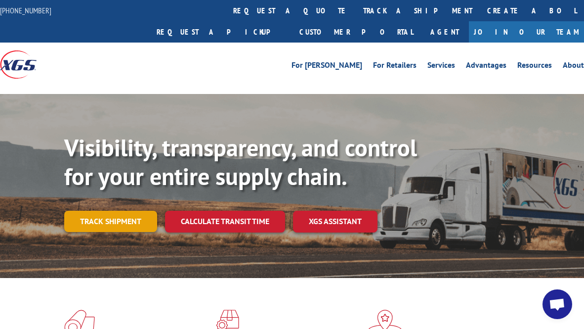
click at [103, 211] on link "Track shipment" at bounding box center [110, 221] width 93 height 21
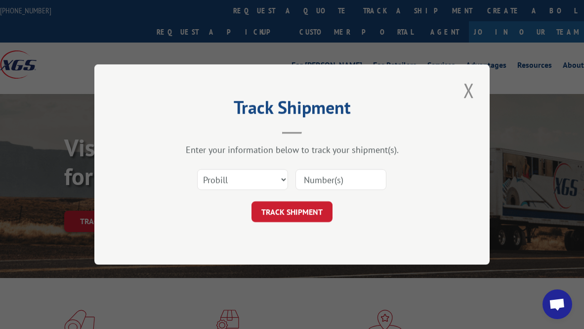
click at [349, 178] on input at bounding box center [341, 179] width 91 height 21
type input "254977"
click at [290, 209] on button "TRACK SHIPMENT" at bounding box center [292, 211] width 81 height 21
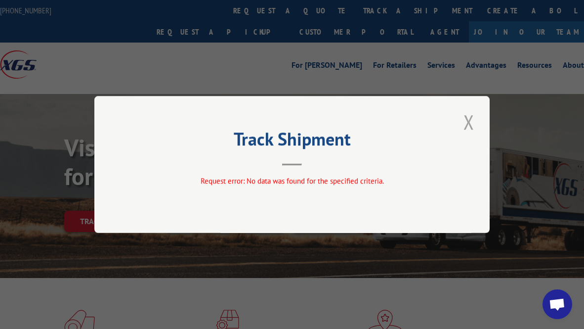
click at [471, 121] on button "Close modal" at bounding box center [469, 121] width 17 height 27
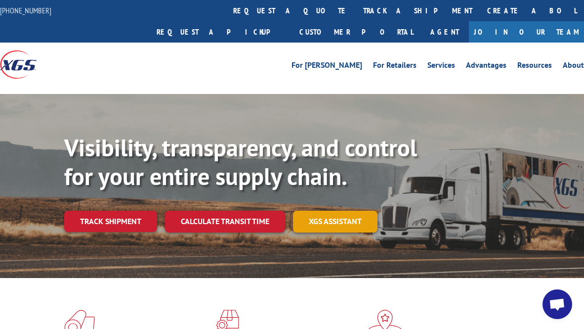
click at [361, 211] on link "XGS ASSISTANT" at bounding box center [335, 221] width 85 height 21
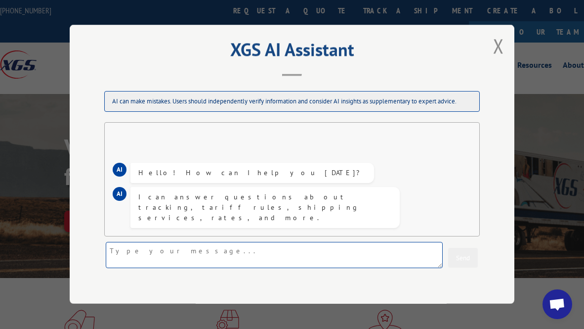
click at [180, 256] on textarea at bounding box center [274, 255] width 337 height 26
type textarea "my # is 254977 When can I expect it?"
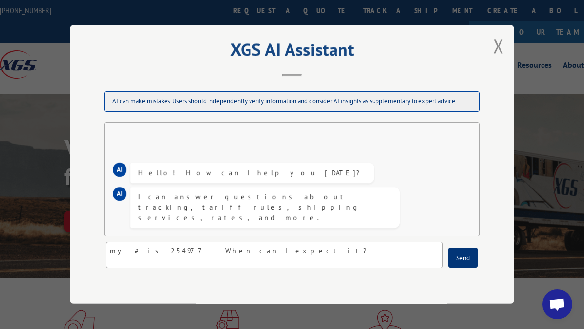
click at [462, 258] on button "Send" at bounding box center [463, 258] width 30 height 20
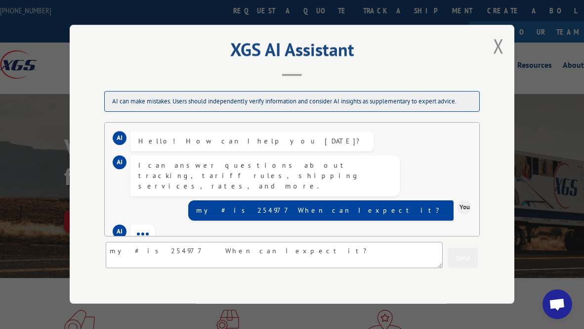
scroll to position [26, 0]
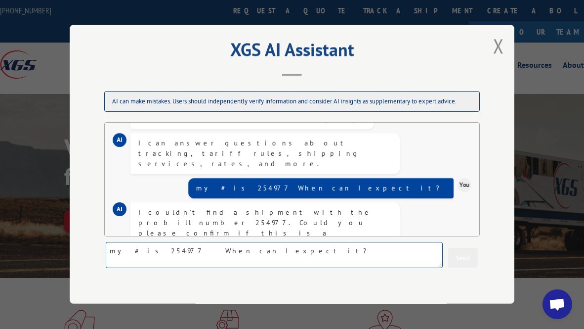
click at [176, 254] on textarea "my # is 254977 When can I expect it?" at bounding box center [274, 255] width 337 height 26
type textarea "They said my Bill of Lading is 254977"
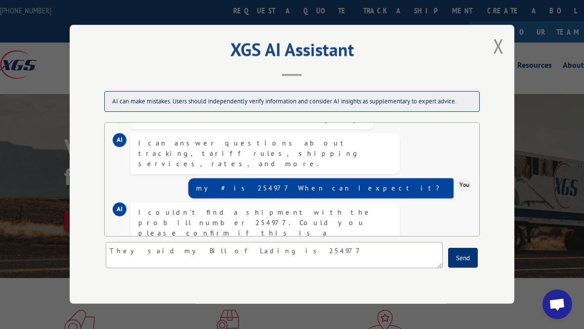
click at [468, 259] on button "Send" at bounding box center [463, 258] width 30 height 20
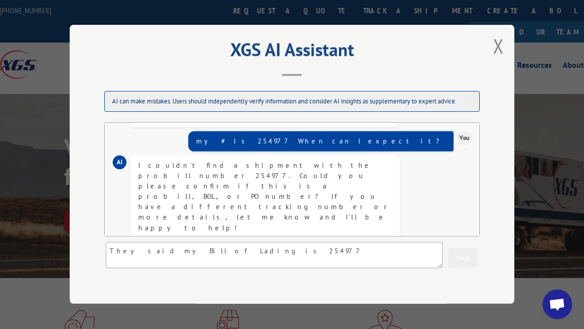
scroll to position [105, 0]
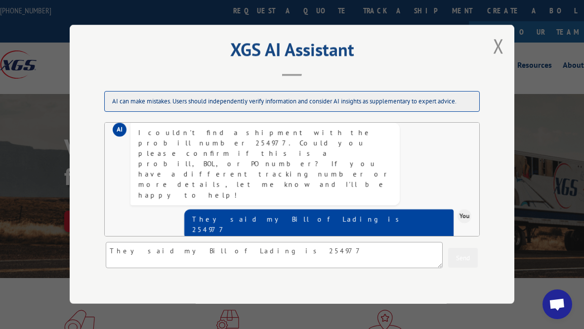
click at [408, 240] on div "AI I couldn't find any shipment information for Bill of Lading number 254977. P…" at bounding box center [292, 288] width 359 height 97
click at [318, 249] on div "I couldn't find any shipment information for Bill of Lading number 254977. Plea…" at bounding box center [265, 290] width 254 height 83
